Goal: Transaction & Acquisition: Purchase product/service

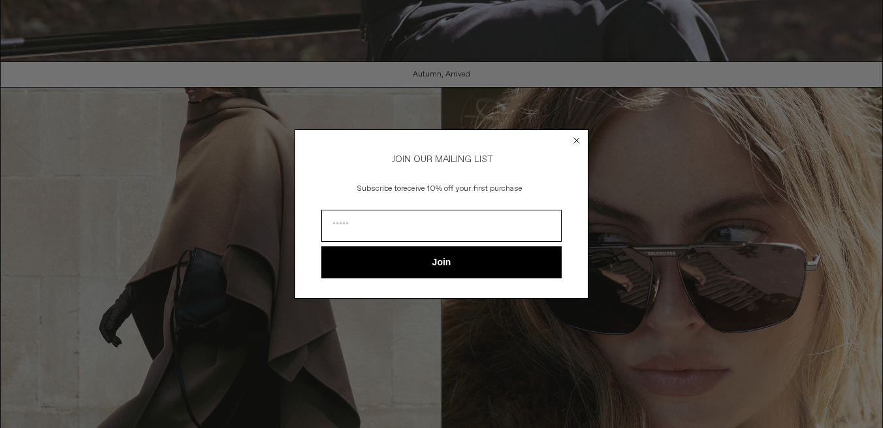
click at [576, 135] on circle "Close dialog" at bounding box center [577, 141] width 12 height 12
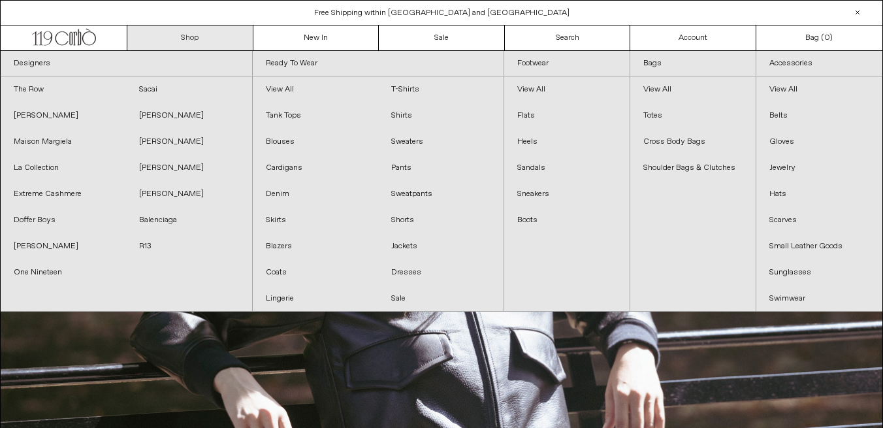
click at [191, 32] on link "Shop" at bounding box center [190, 37] width 126 height 25
click at [193, 41] on link "Shop" at bounding box center [190, 37] width 126 height 25
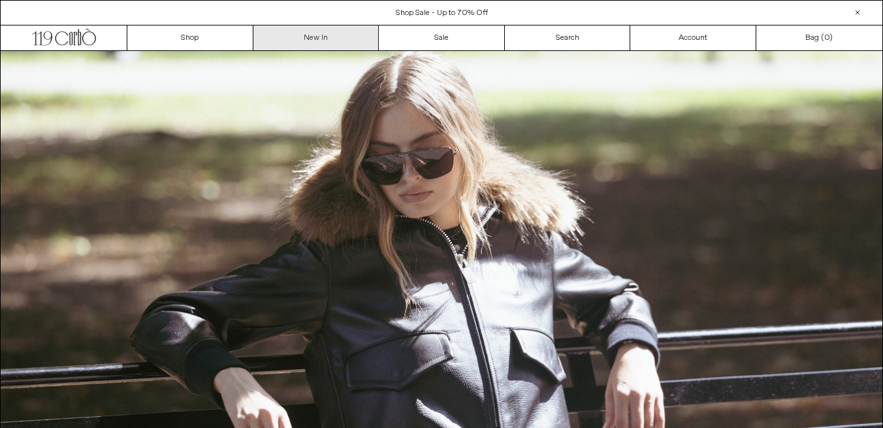
click at [312, 37] on link "New In" at bounding box center [317, 37] width 126 height 25
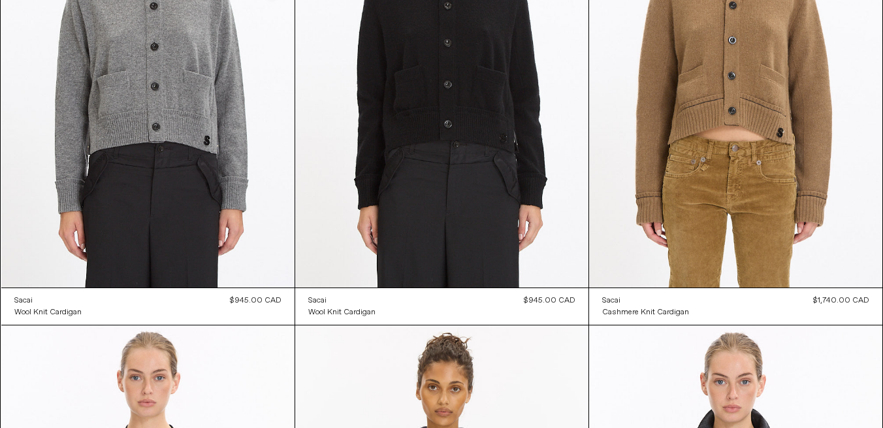
scroll to position [12668, 0]
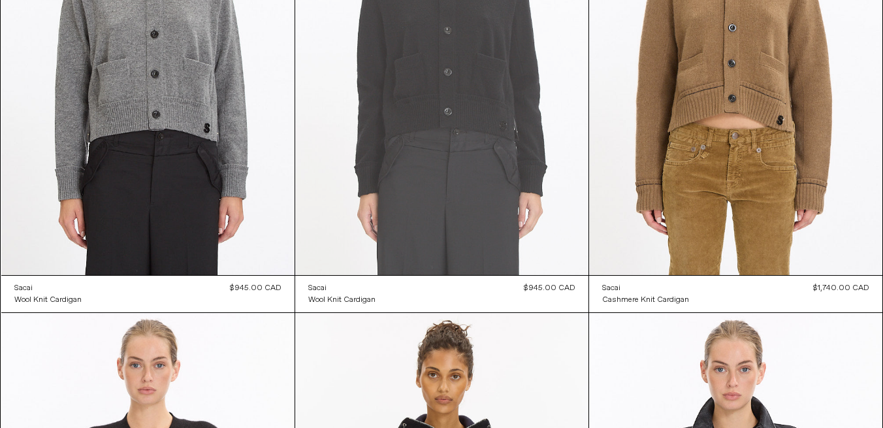
click at [454, 174] on at bounding box center [441, 55] width 293 height 440
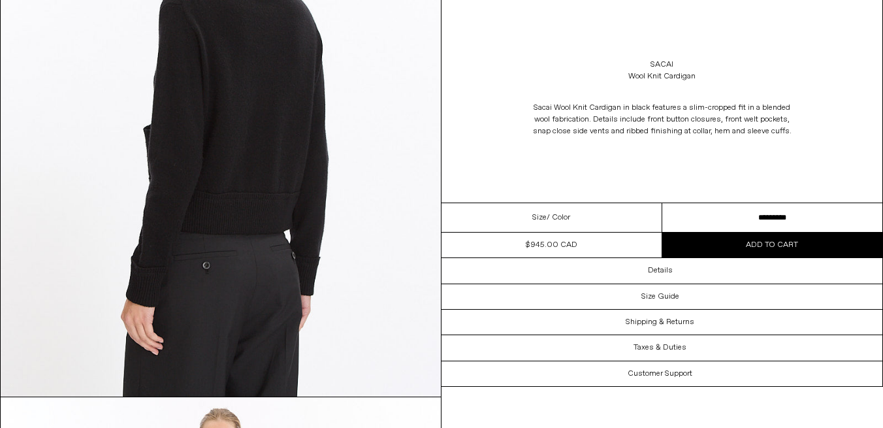
scroll to position [1332, 0]
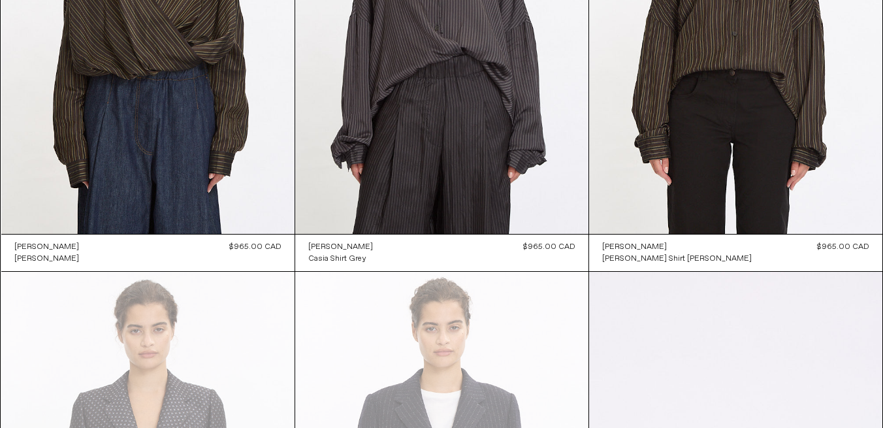
scroll to position [17020, 0]
